Goal: Transaction & Acquisition: Obtain resource

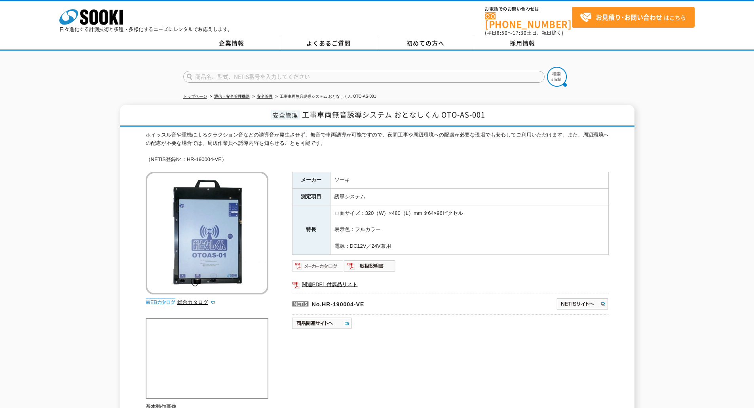
click at [327, 260] on img at bounding box center [318, 266] width 52 height 13
click at [324, 262] on img at bounding box center [318, 266] width 52 height 13
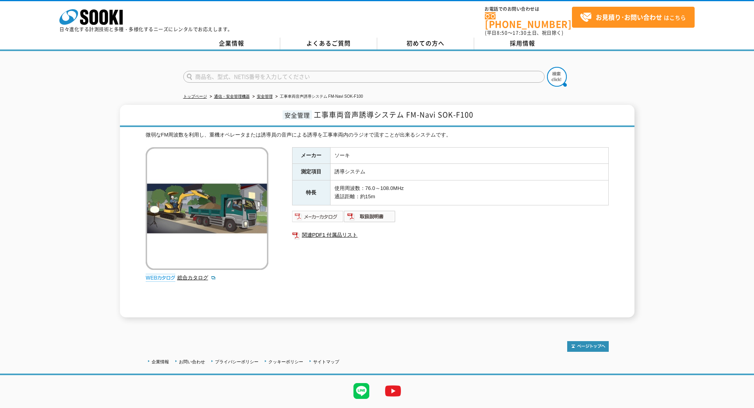
click at [317, 210] on img at bounding box center [318, 216] width 52 height 13
click at [325, 212] on img at bounding box center [318, 216] width 52 height 13
